Goal: Transaction & Acquisition: Purchase product/service

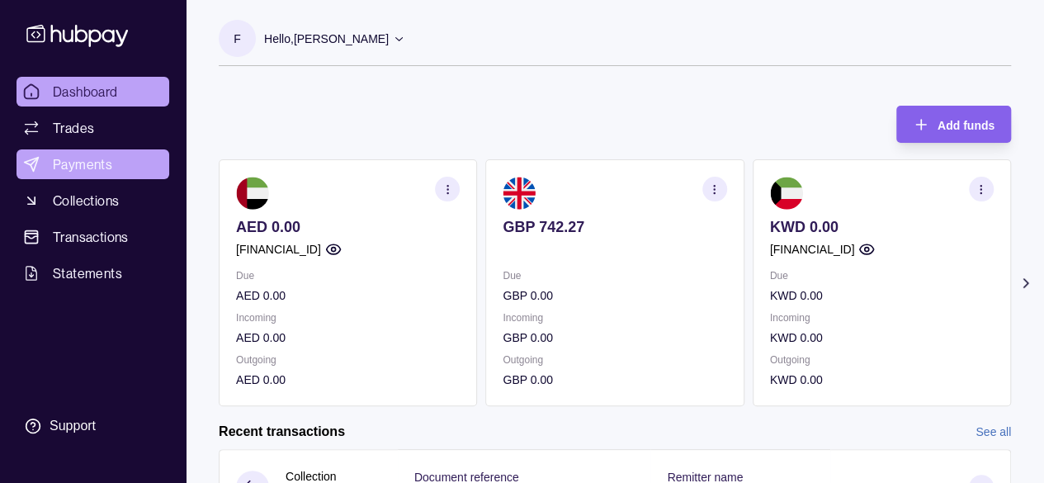
click at [62, 154] on span "Payments" at bounding box center [82, 164] width 59 height 20
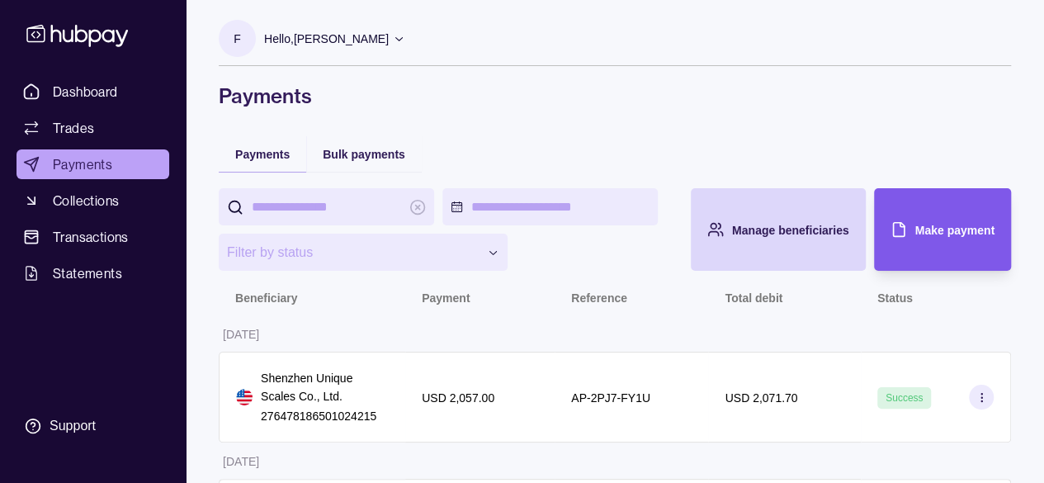
click at [921, 224] on span "Make payment" at bounding box center [954, 230] width 79 height 13
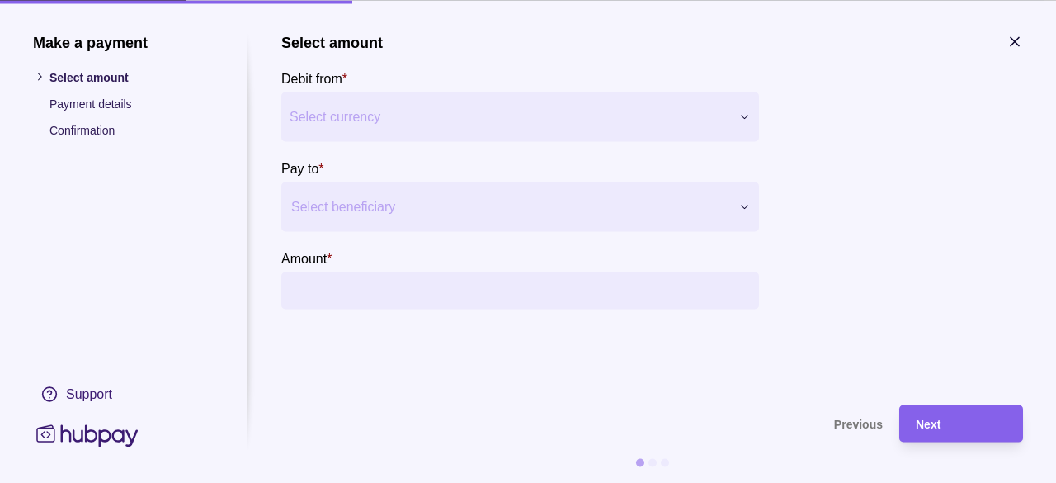
click at [413, 201] on div at bounding box center [509, 206] width 437 height 23
click at [401, 196] on div at bounding box center [509, 206] width 437 height 23
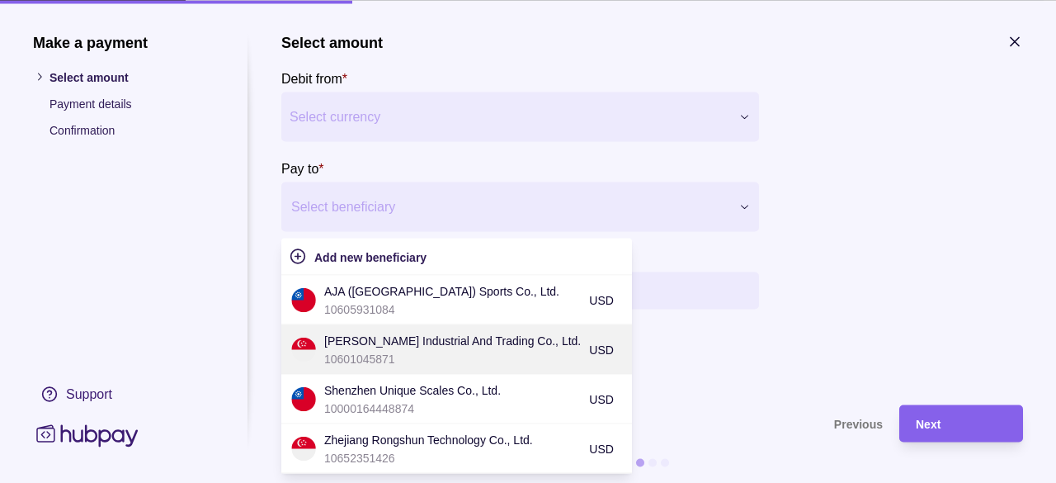
click at [443, 357] on p "10601045871" at bounding box center [452, 358] width 257 height 18
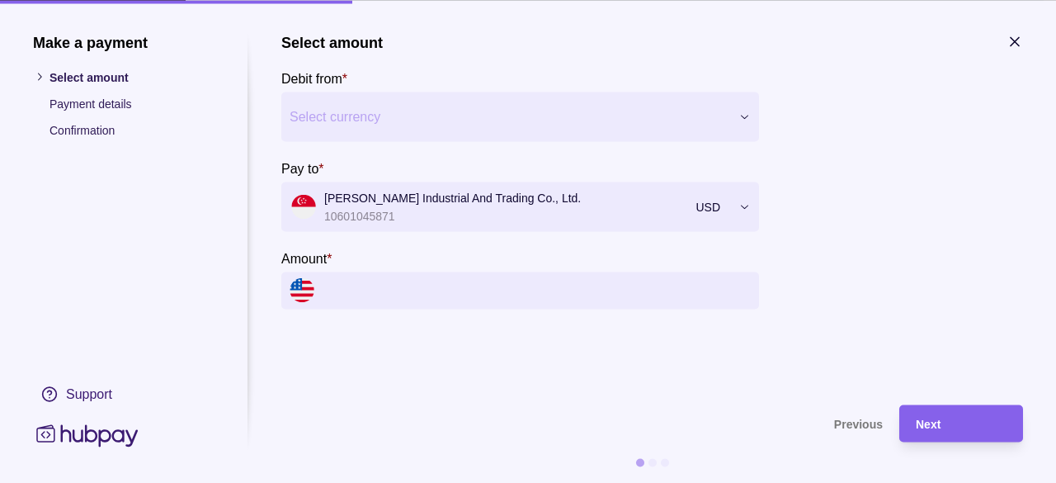
click at [403, 294] on input "Amount *" at bounding box center [537, 289] width 428 height 37
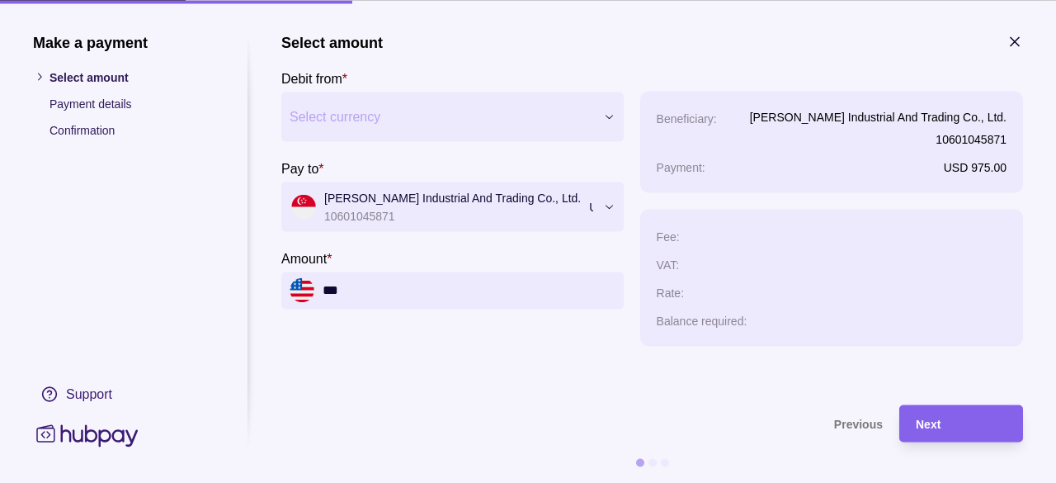
click at [624, 339] on div "Select amount Debit from * Select currency *** *** *** *** *** *** Pay to * [PE…" at bounding box center [452, 189] width 342 height 313
click at [928, 427] on span "Next" at bounding box center [928, 424] width 25 height 13
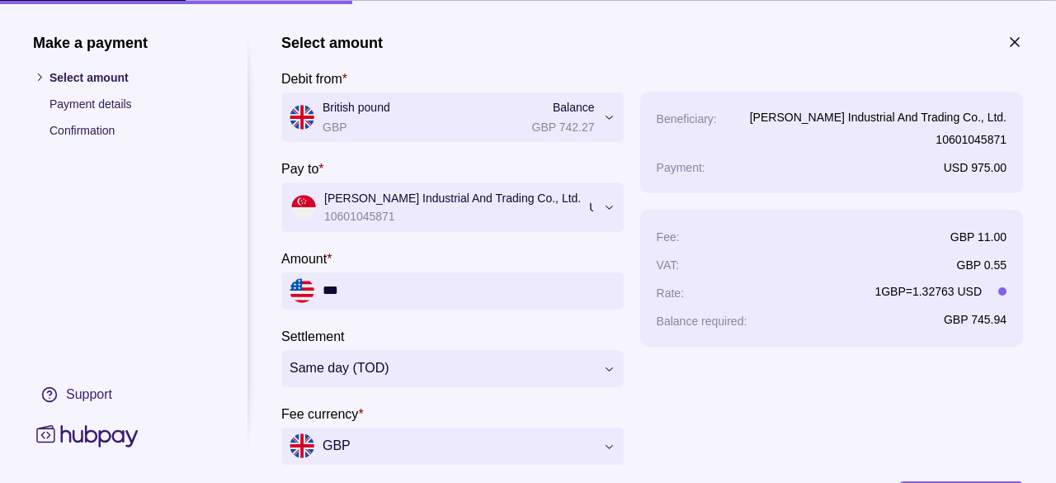
click at [439, 282] on input "***" at bounding box center [469, 289] width 293 height 37
type input "***"
click at [751, 383] on div "Beneficiary : [PERSON_NAME] Industrial And Trading Co., Ltd. 10601045871 Paymen…" at bounding box center [831, 277] width 383 height 373
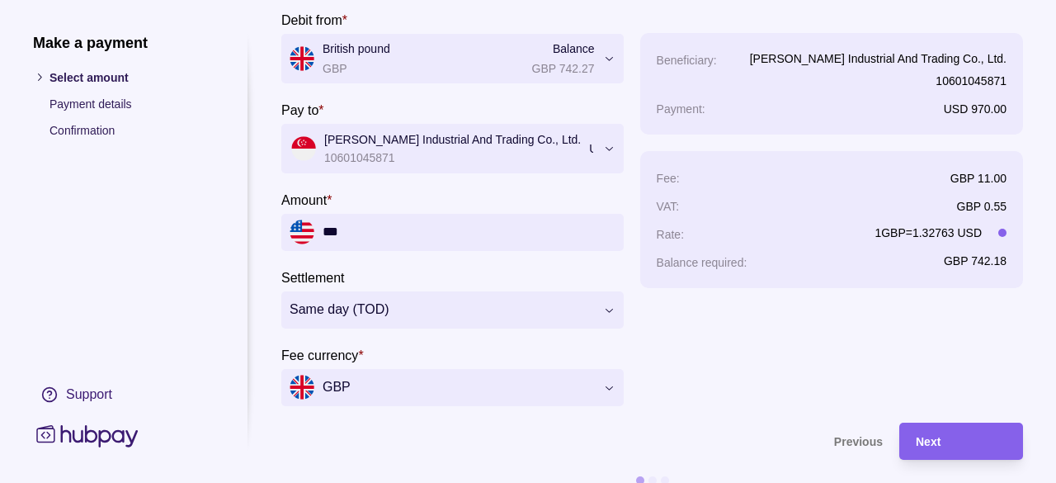
scroll to position [83, 0]
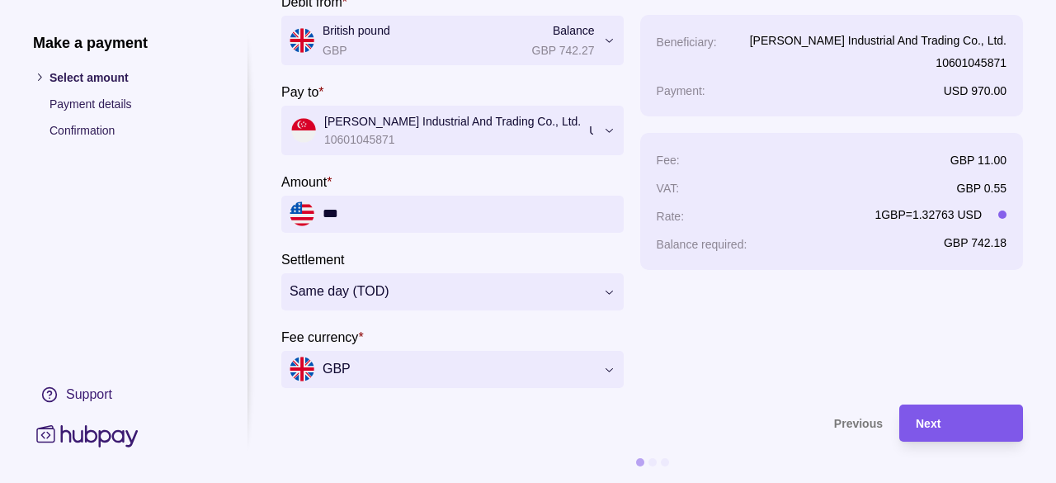
click at [941, 413] on div "Next" at bounding box center [961, 423] width 91 height 20
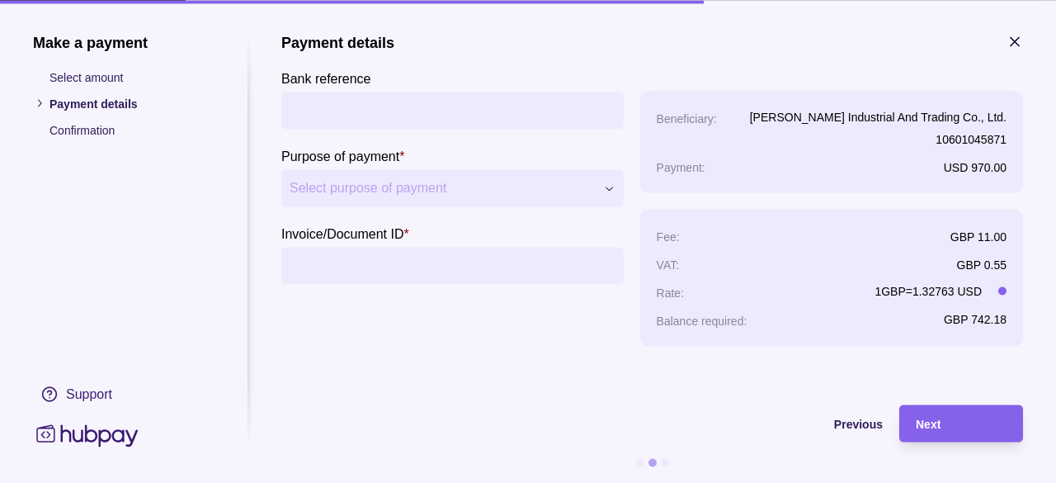
scroll to position [0, 0]
click at [447, 106] on input "Bank reference" at bounding box center [453, 110] width 326 height 37
paste input "**********"
type input "**********"
click at [372, 265] on input "Invoice/Document ID *" at bounding box center [453, 265] width 326 height 37
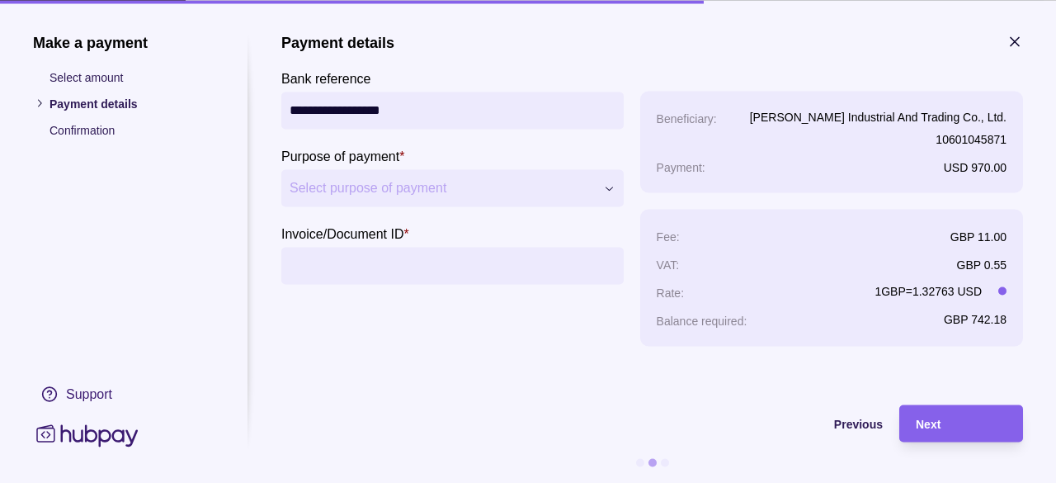
paste input "**********"
type input "**********"
click at [392, 160] on p "Purpose of payment" at bounding box center [340, 156] width 118 height 14
click at [951, 418] on div "Next" at bounding box center [961, 423] width 91 height 20
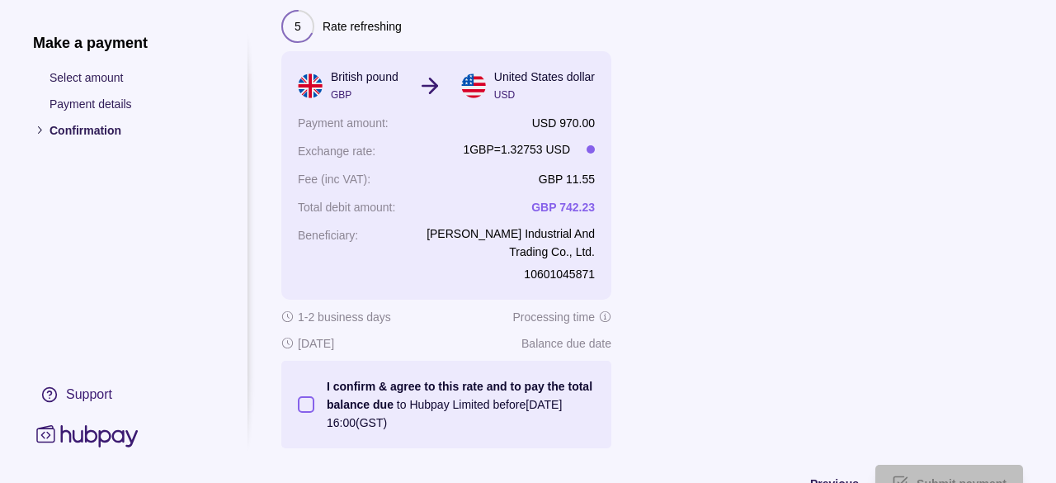
scroll to position [83, 0]
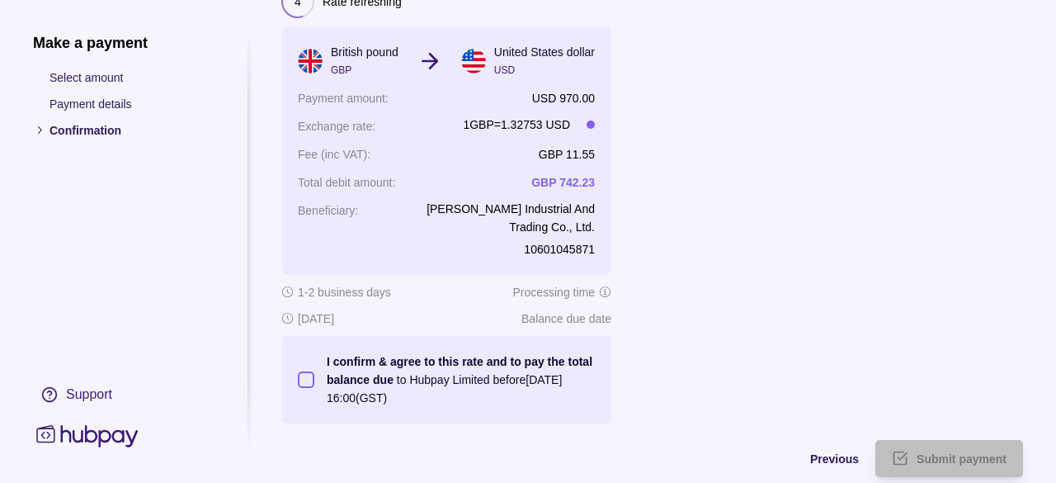
click at [300, 377] on button "I confirm & agree to this rate and to pay the total balance due to Hubpay Limit…" at bounding box center [306, 379] width 17 height 17
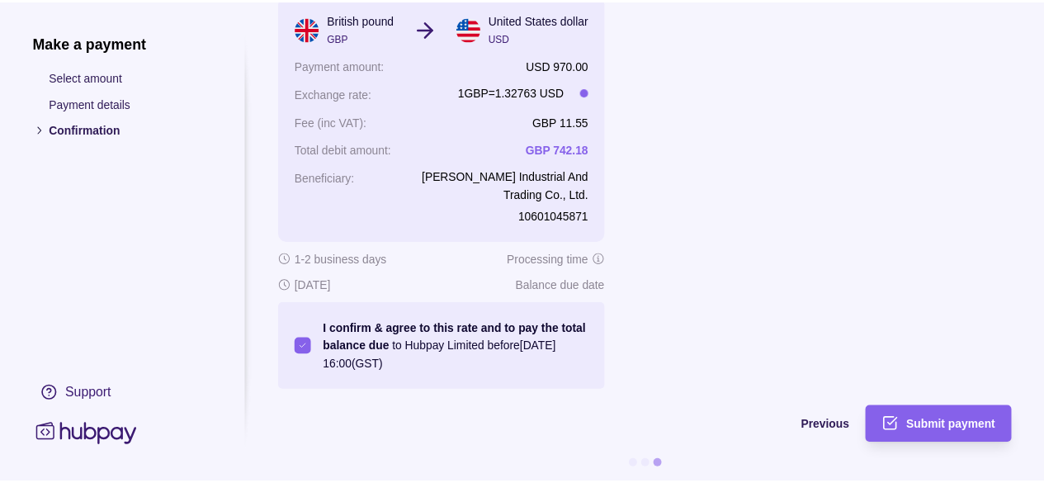
scroll to position [130, 0]
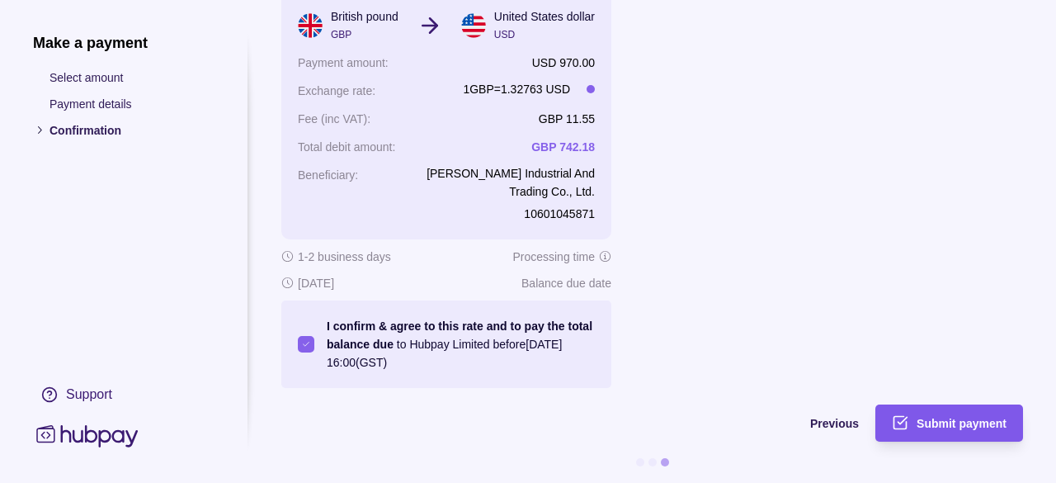
click at [914, 404] on div "Submit payment" at bounding box center [936, 422] width 139 height 37
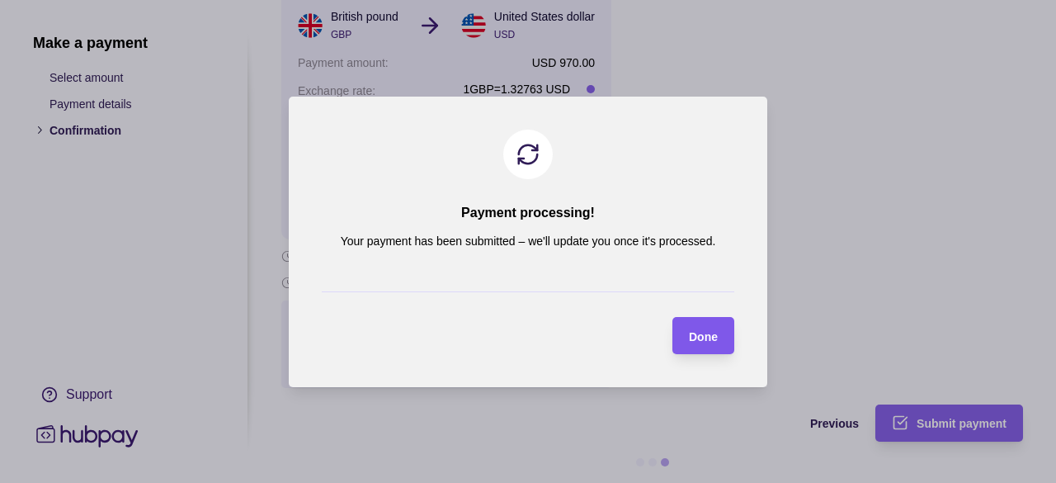
click at [693, 335] on span "Done" at bounding box center [703, 335] width 29 height 13
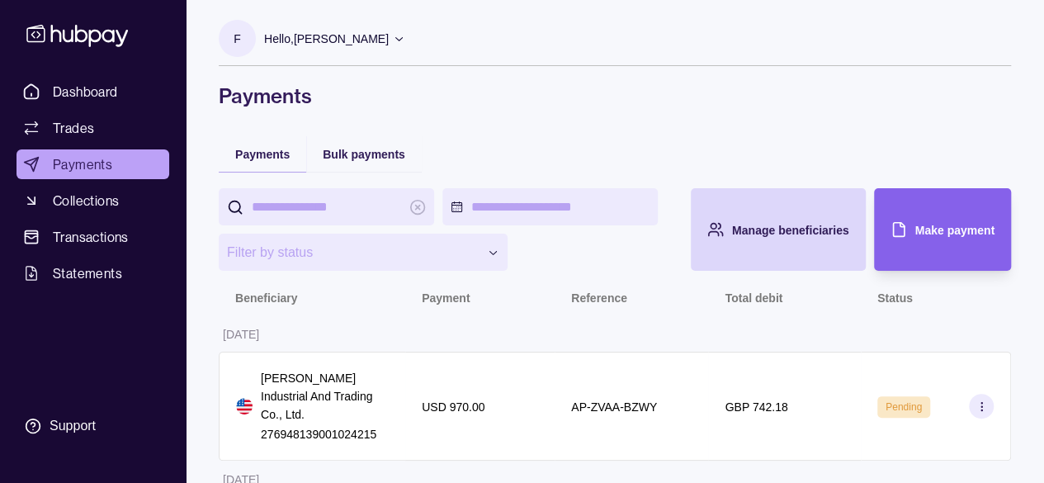
scroll to position [248, 0]
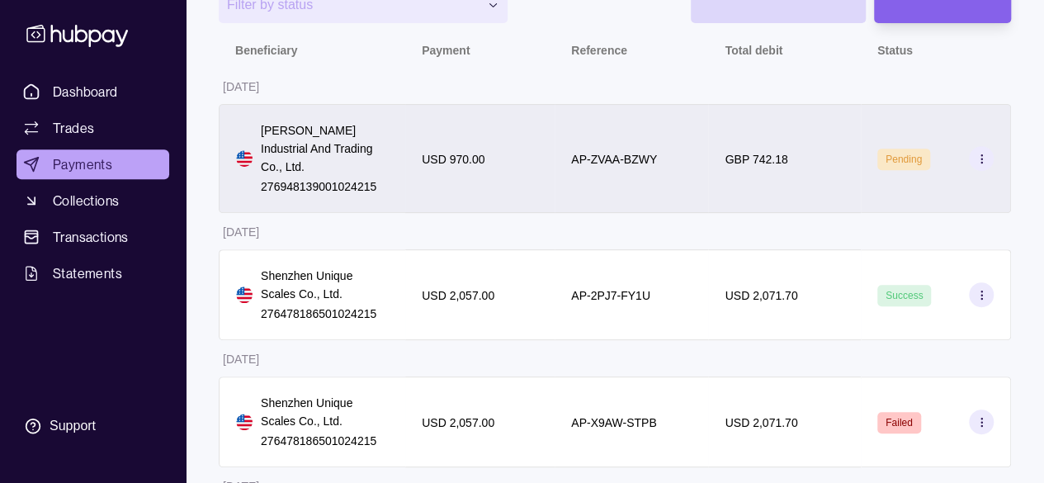
click at [610, 118] on div "AP-ZVAA-BZWY" at bounding box center [630, 158] width 153 height 109
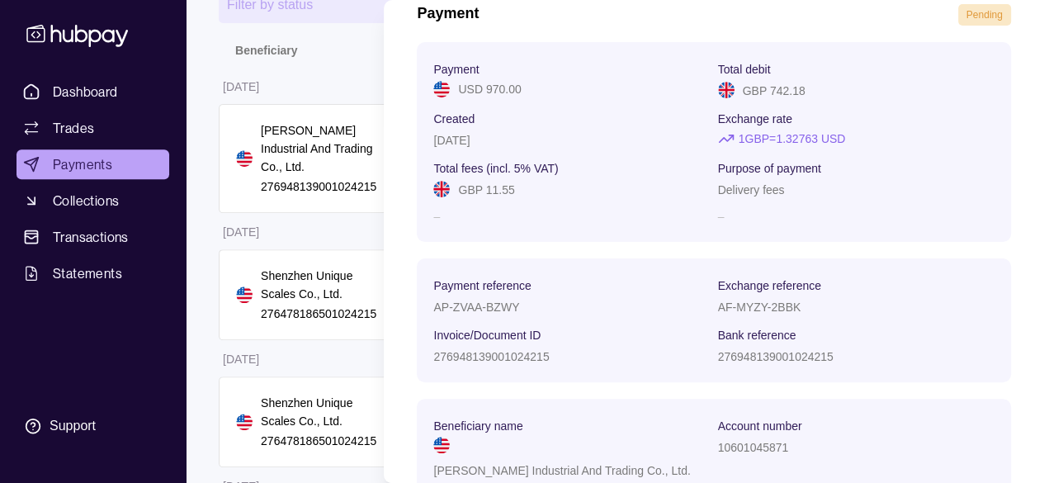
scroll to position [0, 0]
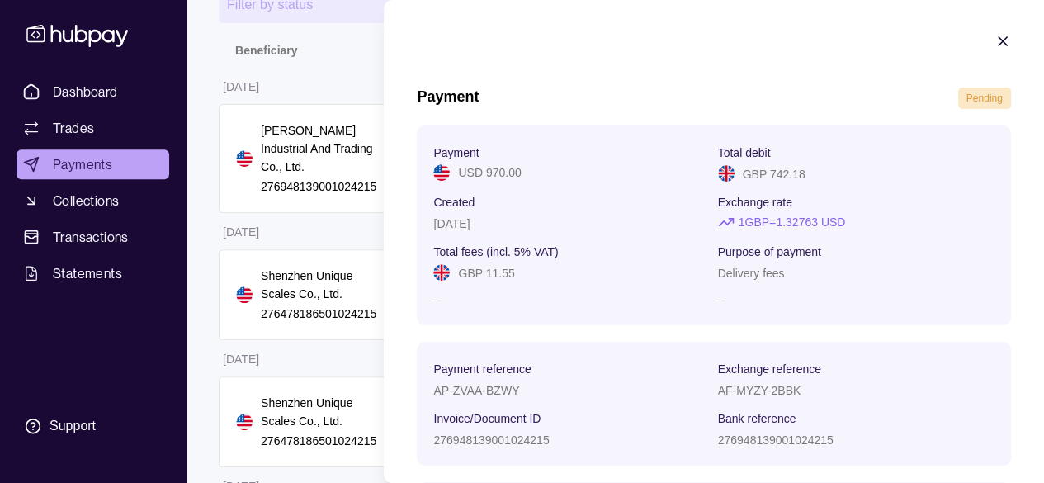
click at [998, 38] on icon "button" at bounding box center [1002, 41] width 8 height 8
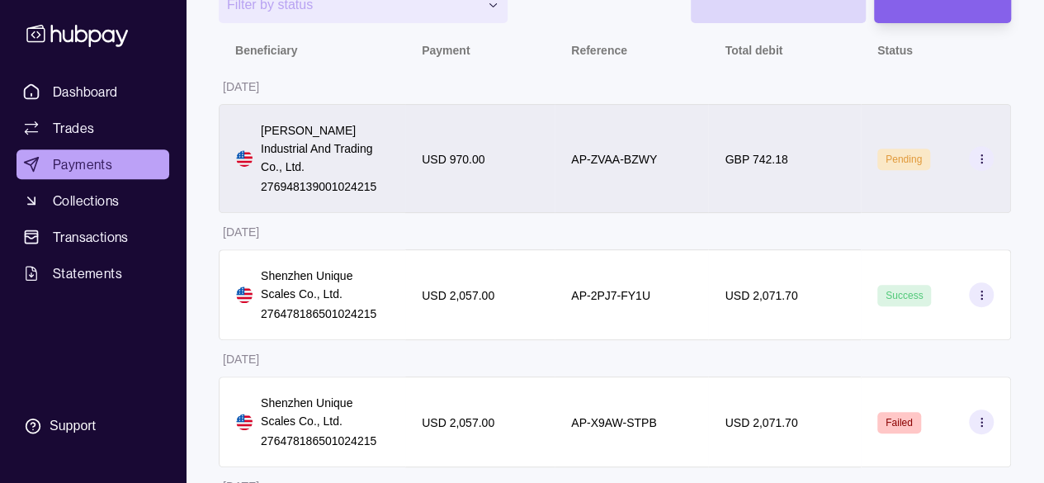
click at [979, 162] on icon at bounding box center [981, 159] width 12 height 12
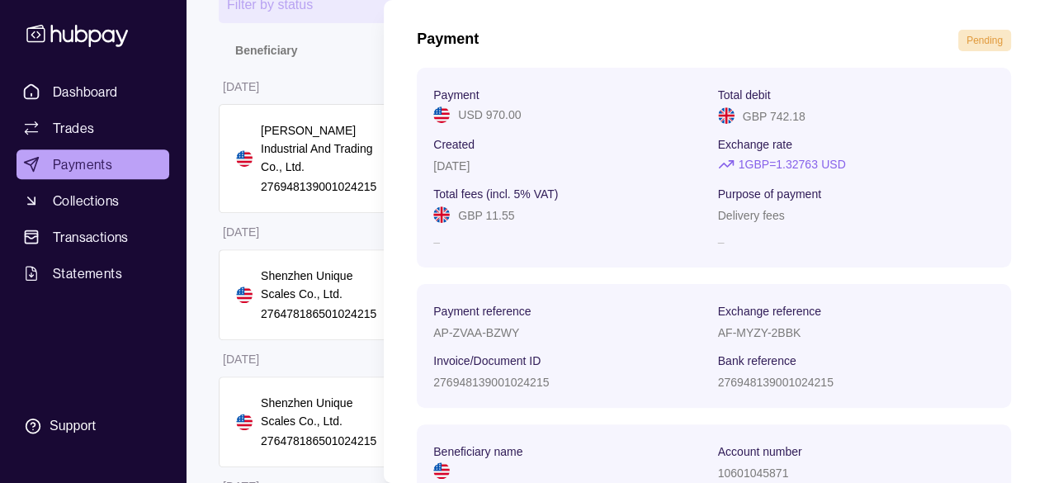
scroll to position [123, 0]
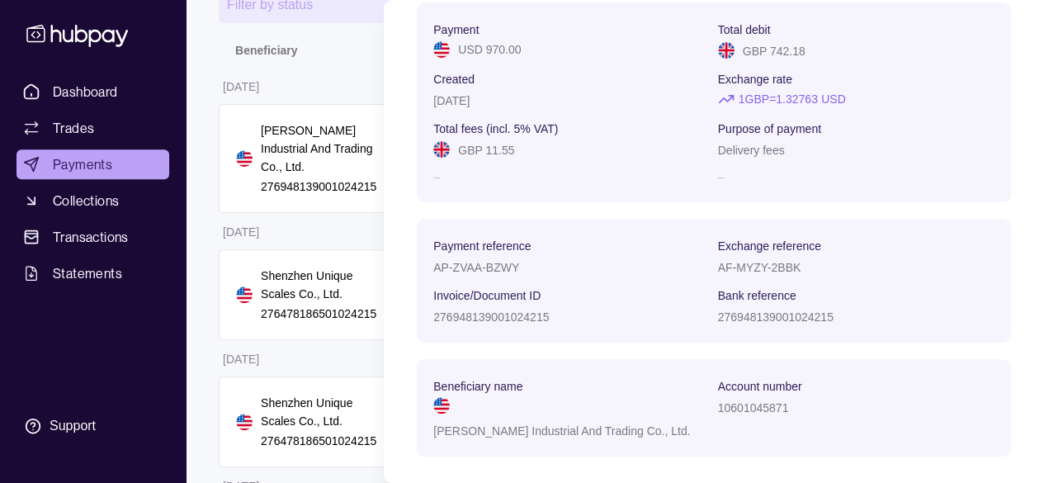
click at [650, 424] on section "Beneficiary name [PERSON_NAME] Industrial And Trading Co., Ltd. Account number …" at bounding box center [714, 407] width 594 height 97
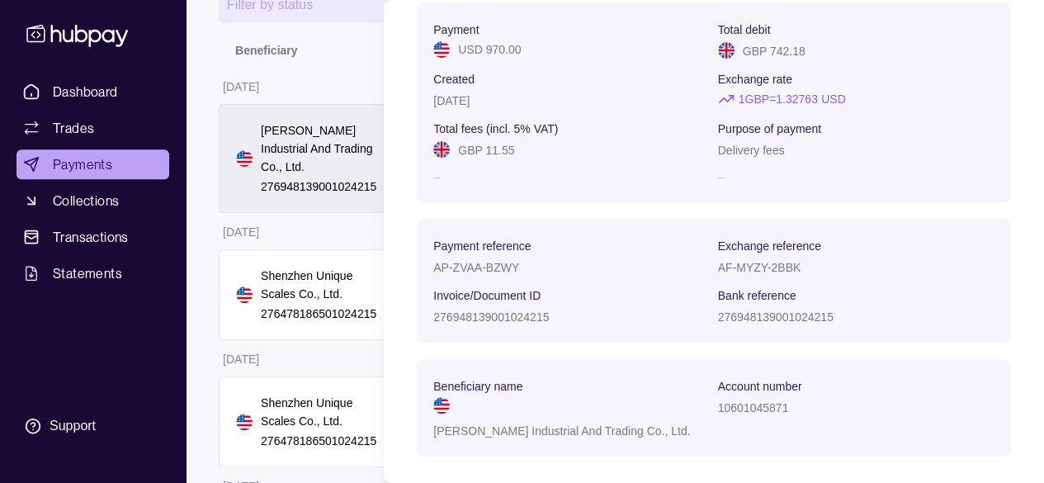
click at [290, 122] on html "**********" at bounding box center [522, 390] width 1044 height 1276
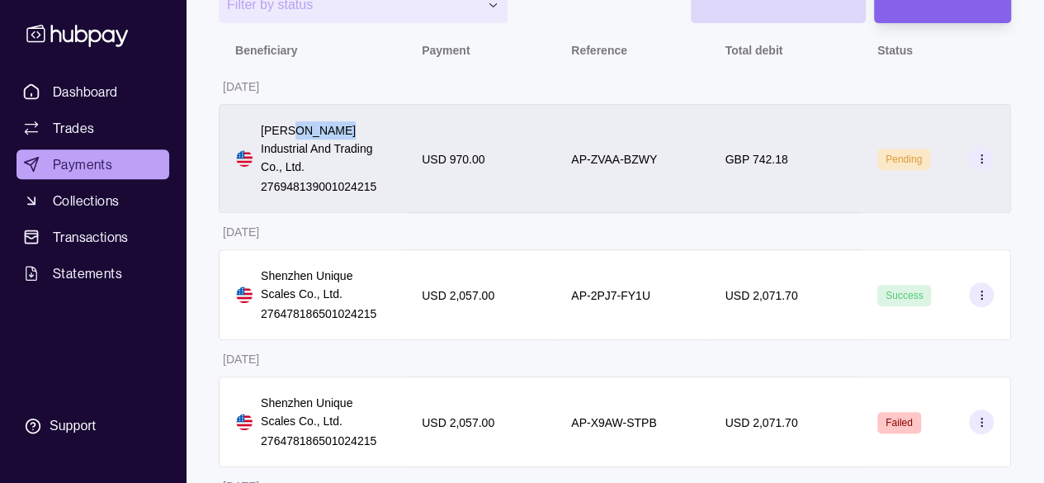
click at [290, 122] on p "[PERSON_NAME] Industrial And Trading Co., Ltd." at bounding box center [325, 148] width 128 height 54
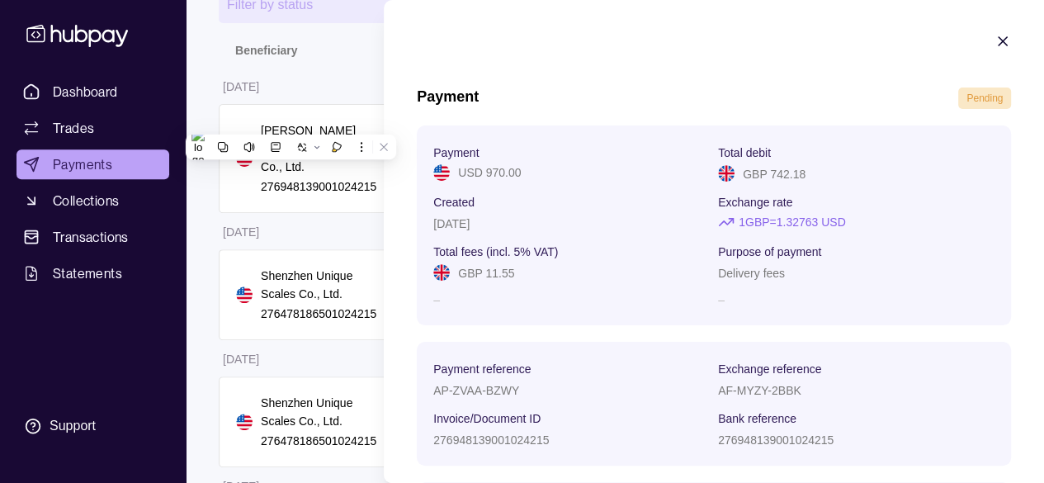
drag, startPoint x: 86, startPoint y: 130, endPoint x: 86, endPoint y: 143, distance: 12.4
click at [86, 130] on html "**********" at bounding box center [522, 390] width 1044 height 1276
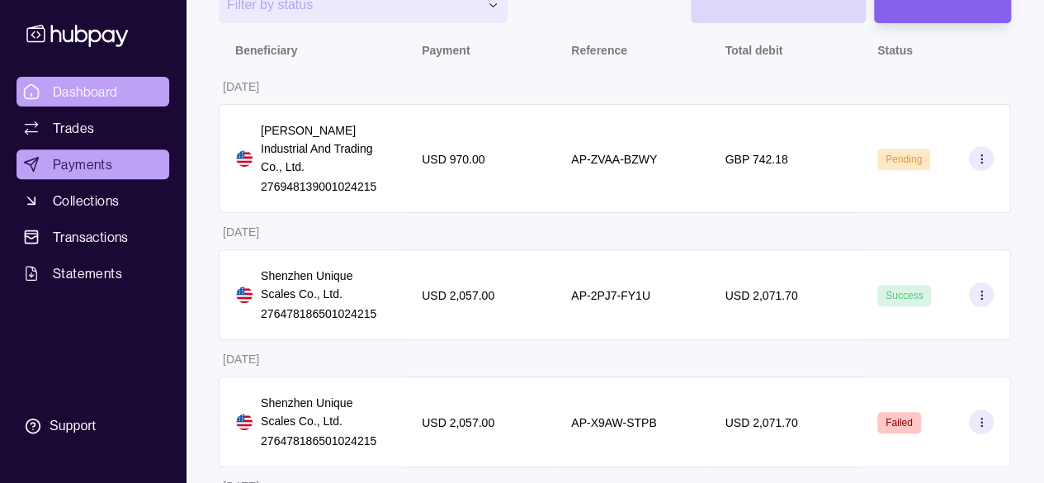
click at [111, 88] on span "Dashboard" at bounding box center [85, 92] width 65 height 20
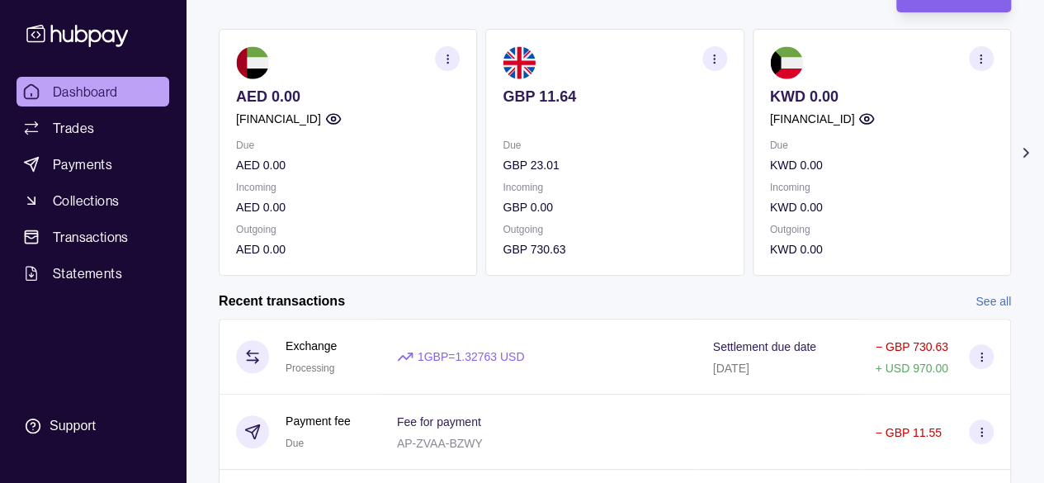
scroll to position [236, 0]
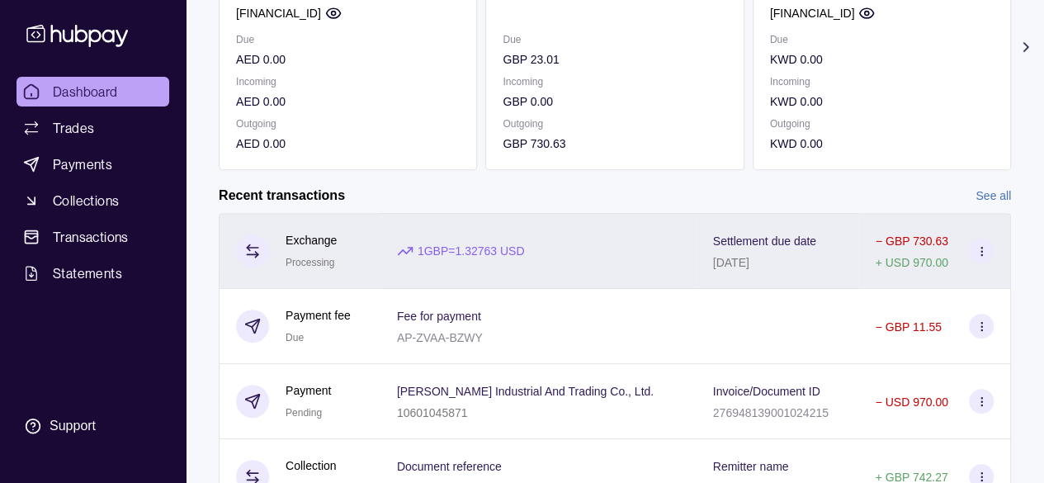
click at [974, 258] on section at bounding box center [981, 250] width 25 height 25
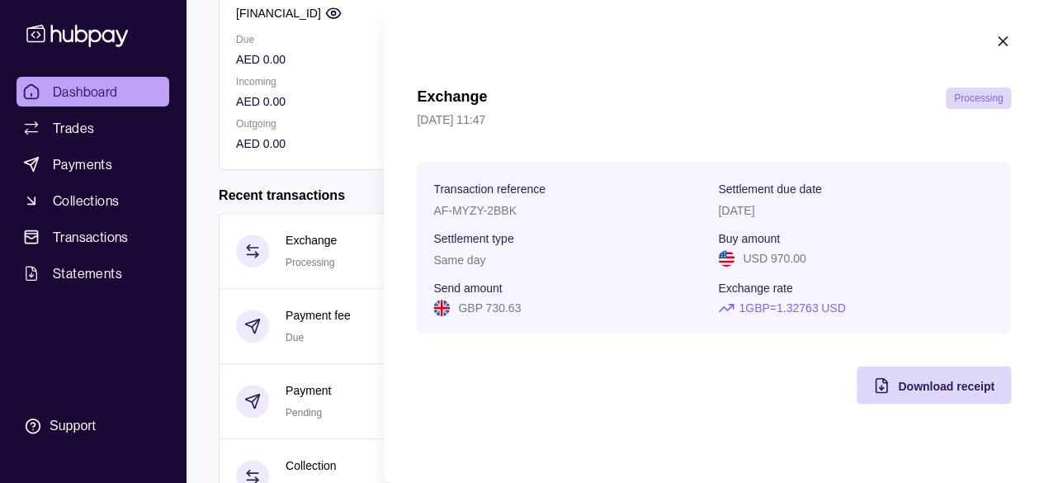
click at [980, 52] on section "Exchange Processing [DATE] 11:47 Transaction reference AF-MYZY-2BBK Settlement …" at bounding box center [714, 218] width 660 height 436
click at [990, 42] on section "Exchange Processing [DATE] 11:47 Transaction reference AF-MYZY-2BBK Settlement …" at bounding box center [714, 218] width 660 height 436
click at [1002, 54] on div at bounding box center [1002, 43] width 17 height 21
click at [1002, 44] on icon "button" at bounding box center [1002, 41] width 17 height 17
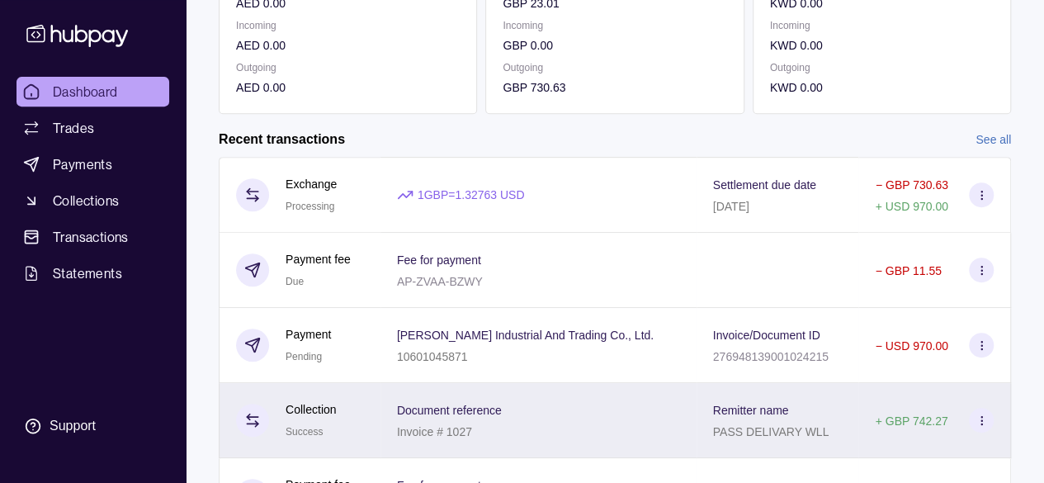
scroll to position [318, 0]
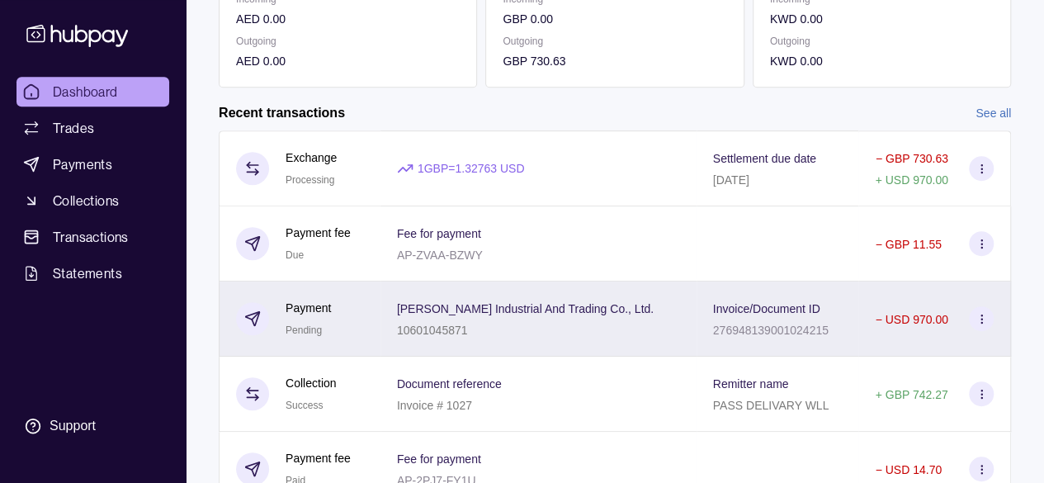
click at [678, 332] on div "[PERSON_NAME] Industrial And Trading Co., Ltd. 10601045871" at bounding box center [538, 318] width 316 height 75
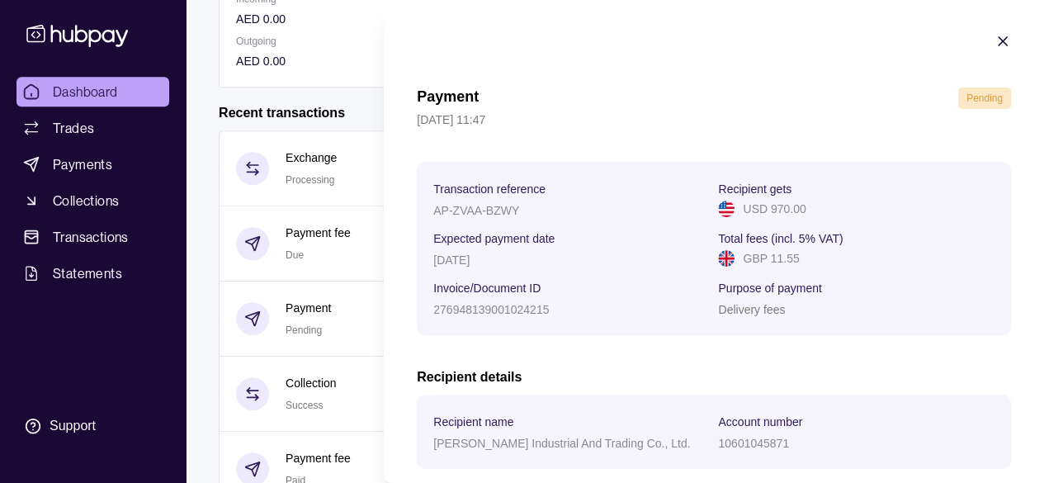
scroll to position [89, 0]
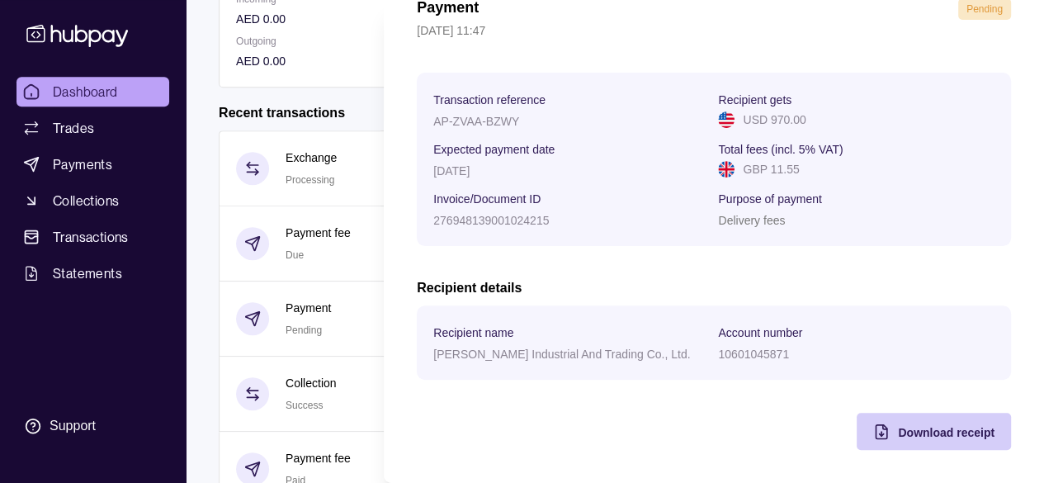
click at [876, 429] on div "Download receipt" at bounding box center [921, 431] width 146 height 37
